Goal: Use online tool/utility: Utilize a website feature to perform a specific function

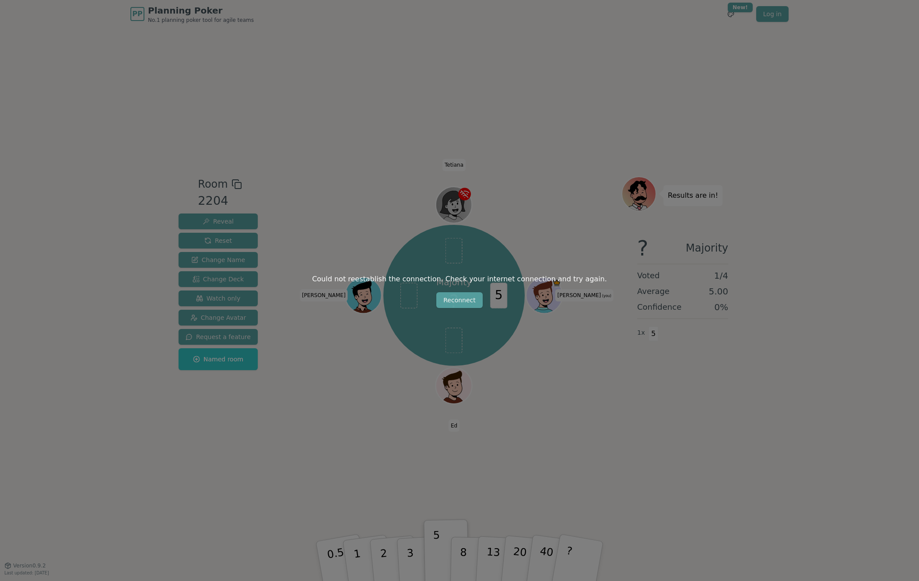
click at [476, 299] on button "Reconnect" at bounding box center [459, 300] width 46 height 16
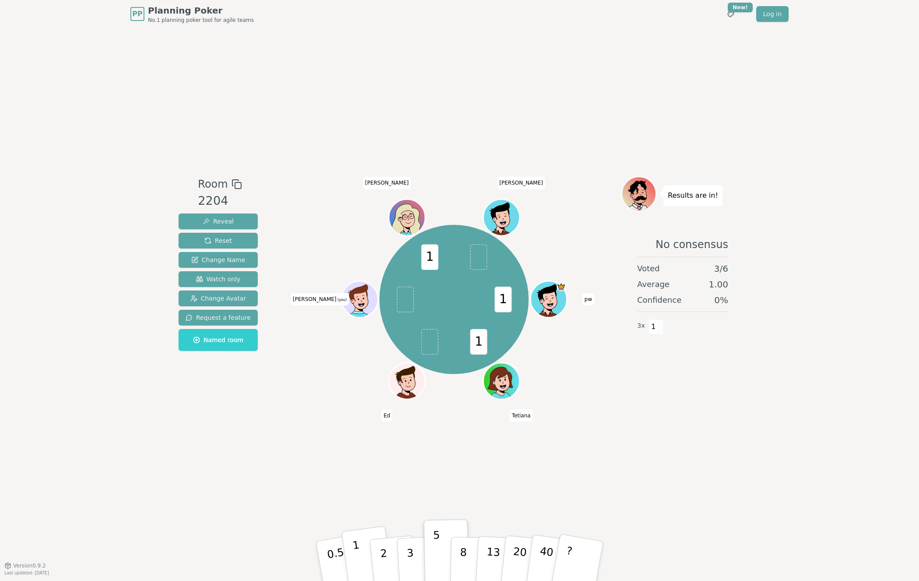
click at [364, 550] on button "1" at bounding box center [367, 561] width 52 height 71
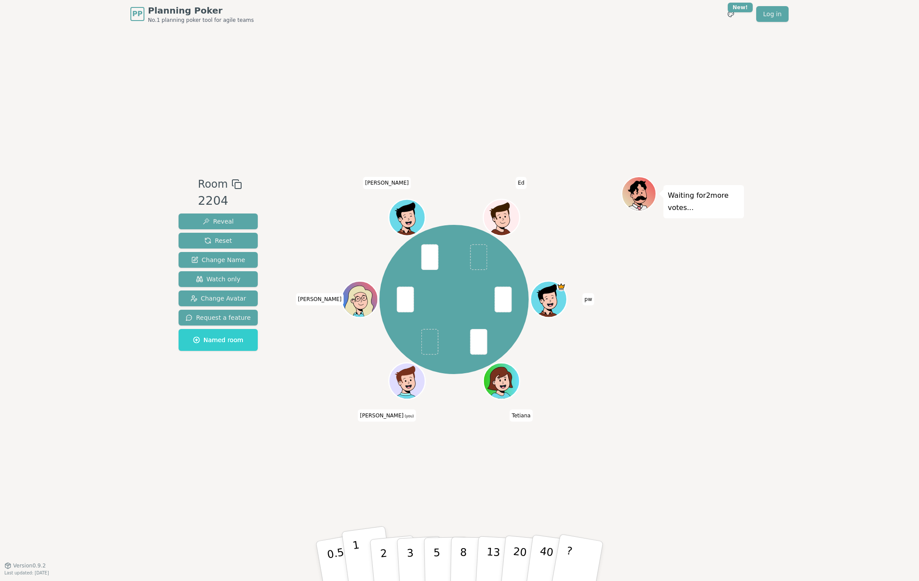
click at [351, 559] on button "1" at bounding box center [367, 561] width 52 height 71
click at [388, 557] on button "2" at bounding box center [394, 562] width 50 height 70
click at [360, 549] on button "1" at bounding box center [367, 561] width 52 height 71
click at [381, 553] on p "2" at bounding box center [384, 563] width 11 height 48
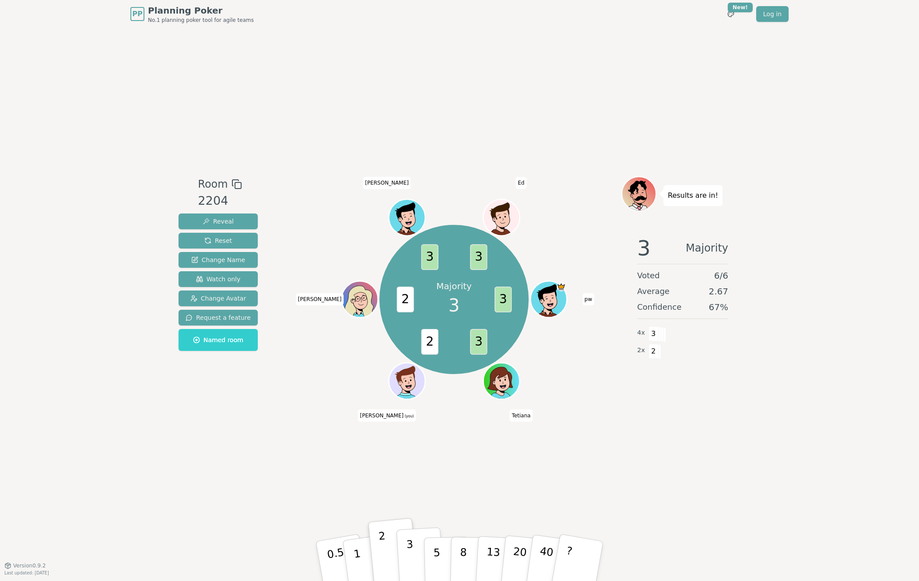
click at [411, 552] on p "3" at bounding box center [411, 562] width 10 height 48
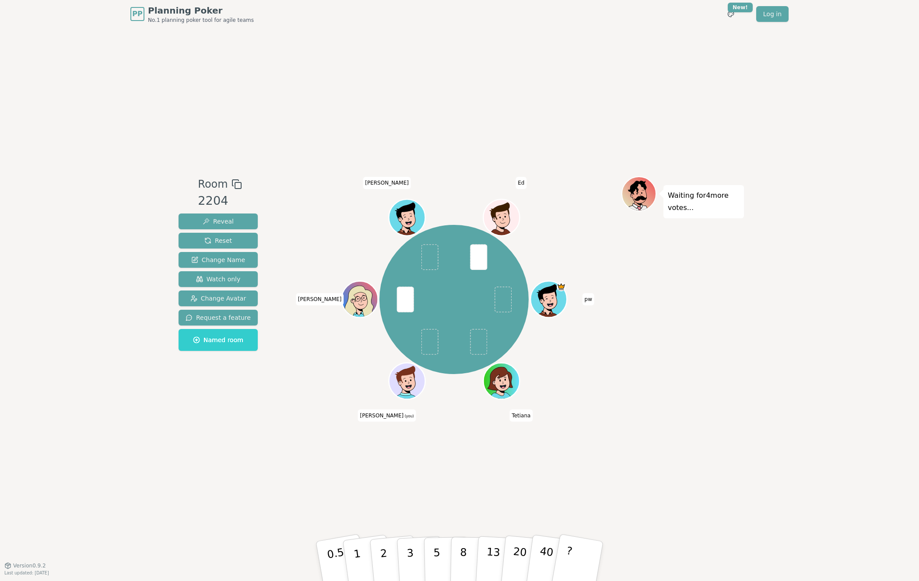
click at [715, 431] on div "Room 2204 Reveal Reset Change Name Watch only Change Avatar Request a feature N…" at bounding box center [459, 296] width 569 height 537
